Goal: Information Seeking & Learning: Learn about a topic

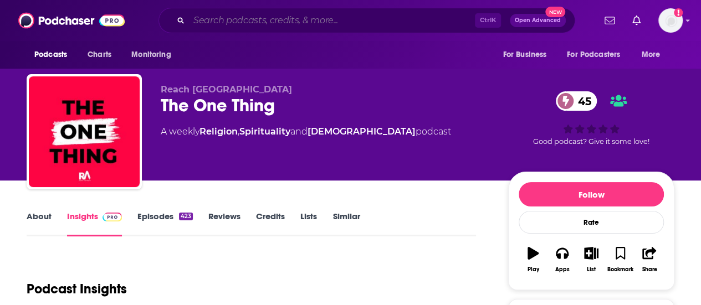
click at [216, 16] on input "Search podcasts, credits, & more..." at bounding box center [332, 21] width 286 height 18
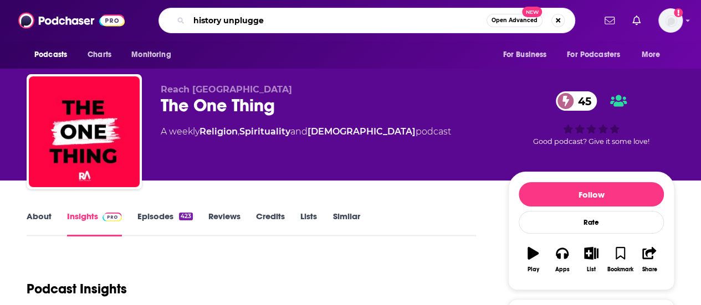
type input "history unplugged"
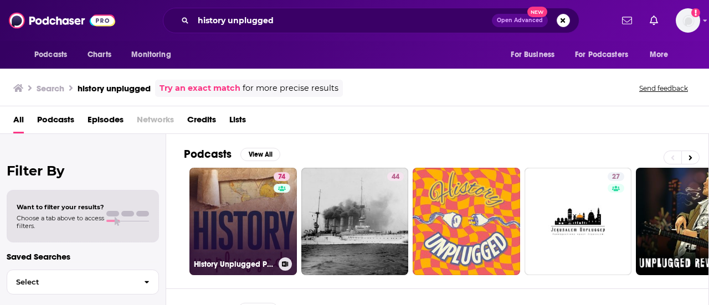
click at [260, 198] on link "74 History Unplugged Podcast" at bounding box center [242, 221] width 107 height 107
